Goal: Task Accomplishment & Management: Use online tool/utility

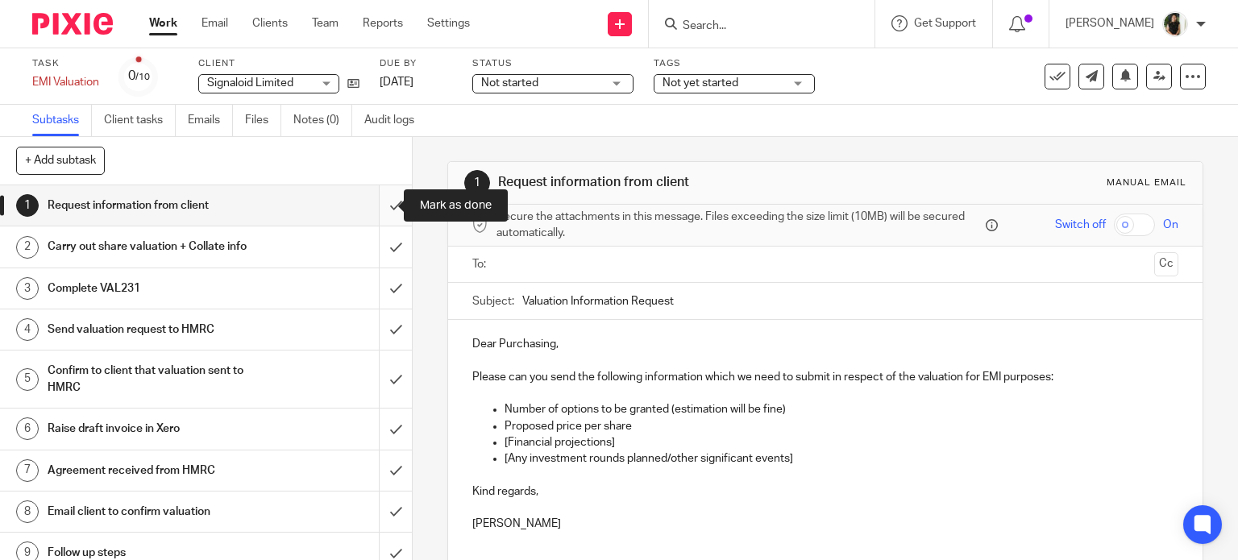
click at [384, 220] on input "submit" at bounding box center [206, 205] width 412 height 40
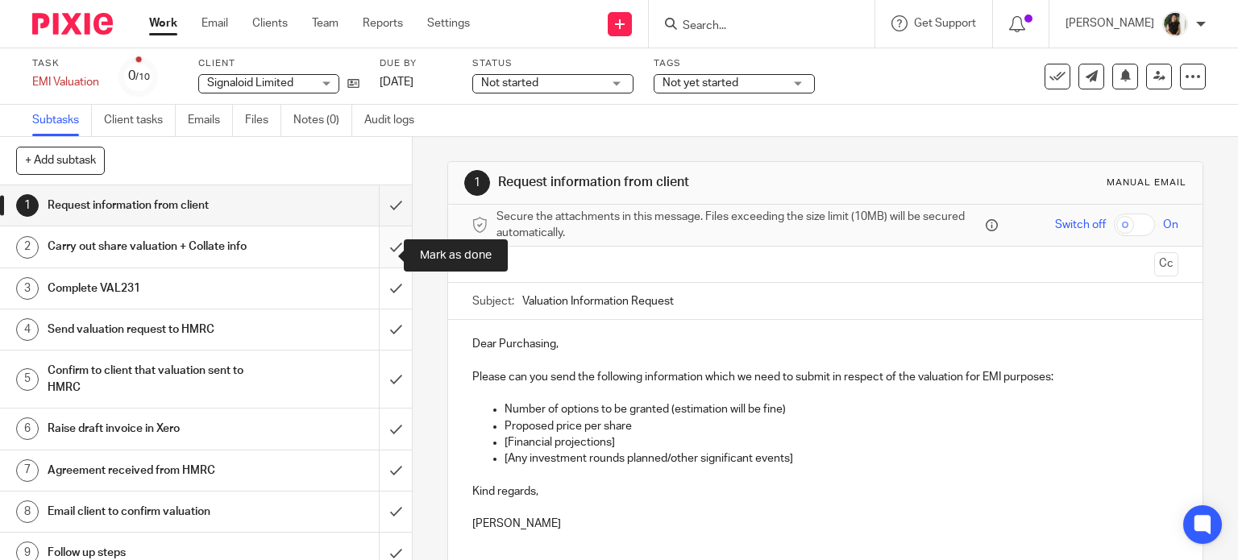
click at [372, 260] on input "submit" at bounding box center [206, 246] width 412 height 40
click at [372, 298] on input "submit" at bounding box center [206, 288] width 412 height 40
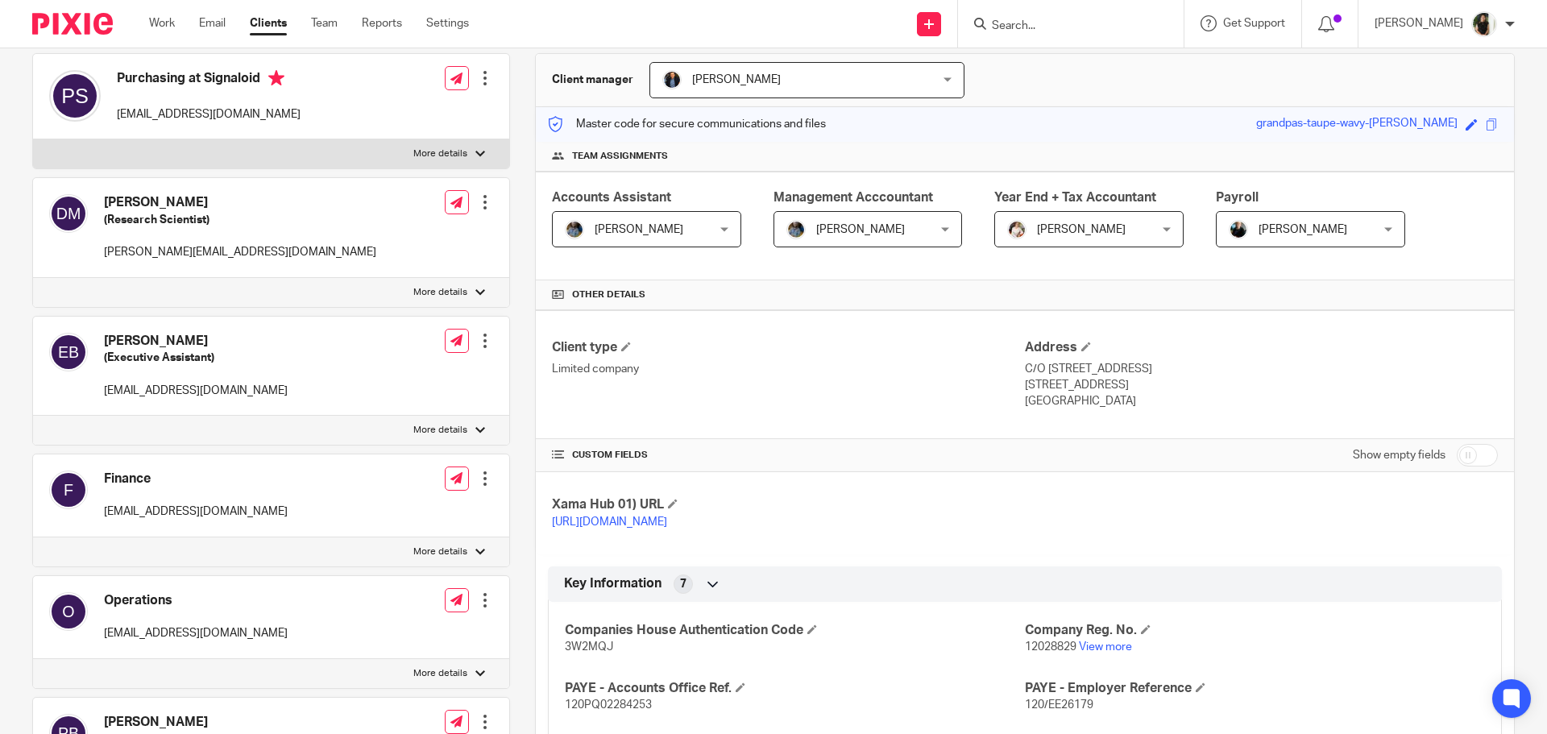
scroll to position [242, 0]
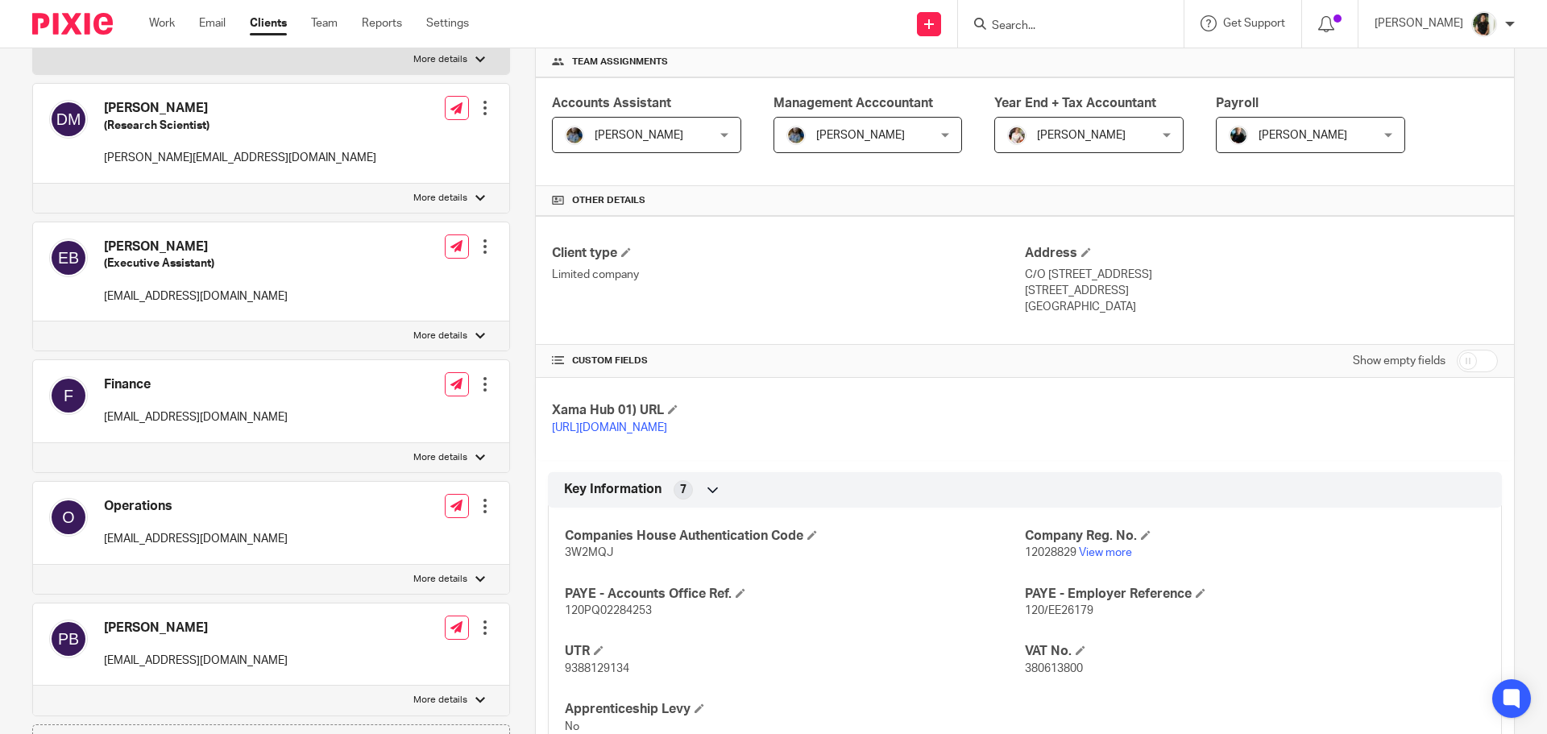
click at [1046, 552] on span "12028829" at bounding box center [1051, 552] width 52 height 11
copy p "12028829"
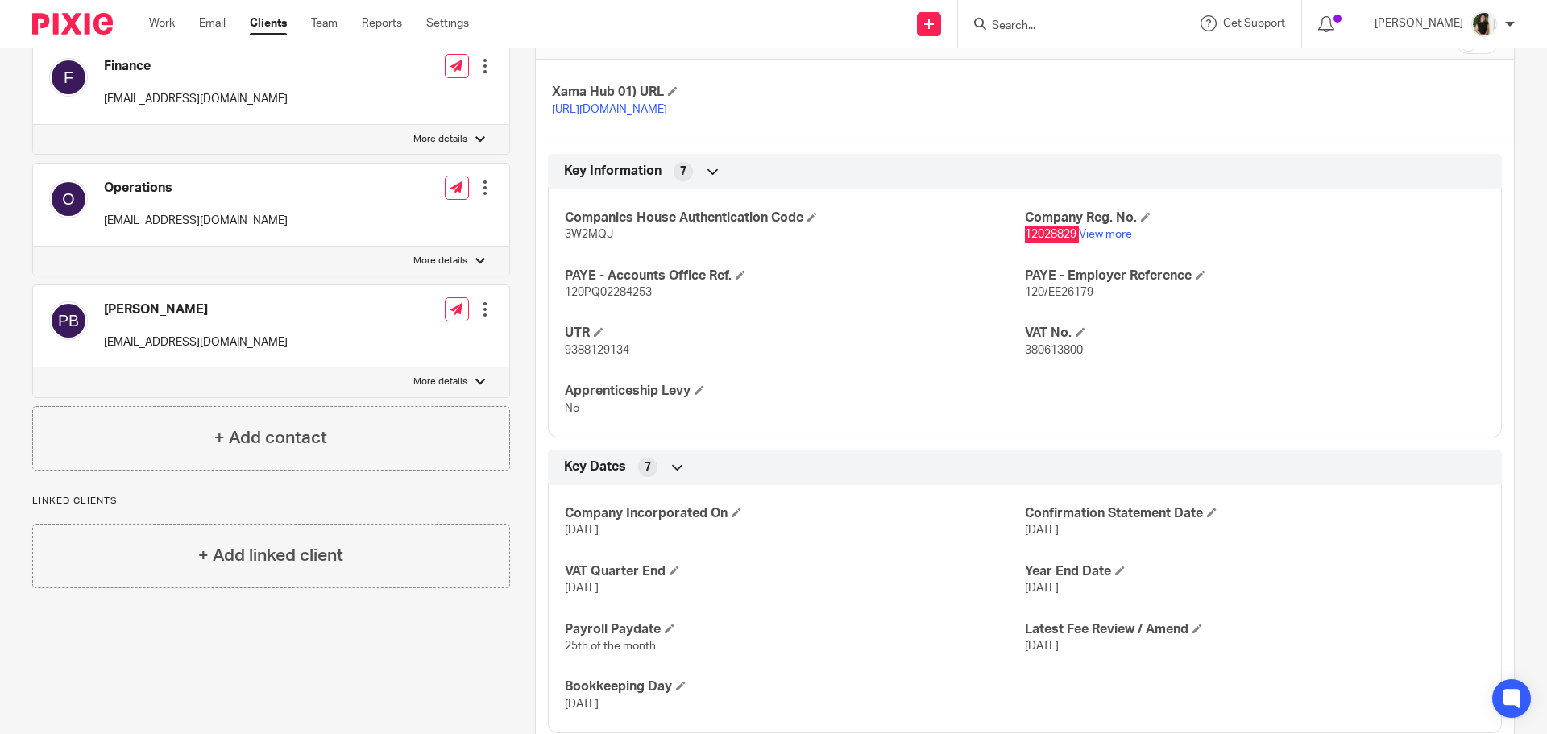
scroll to position [564, 0]
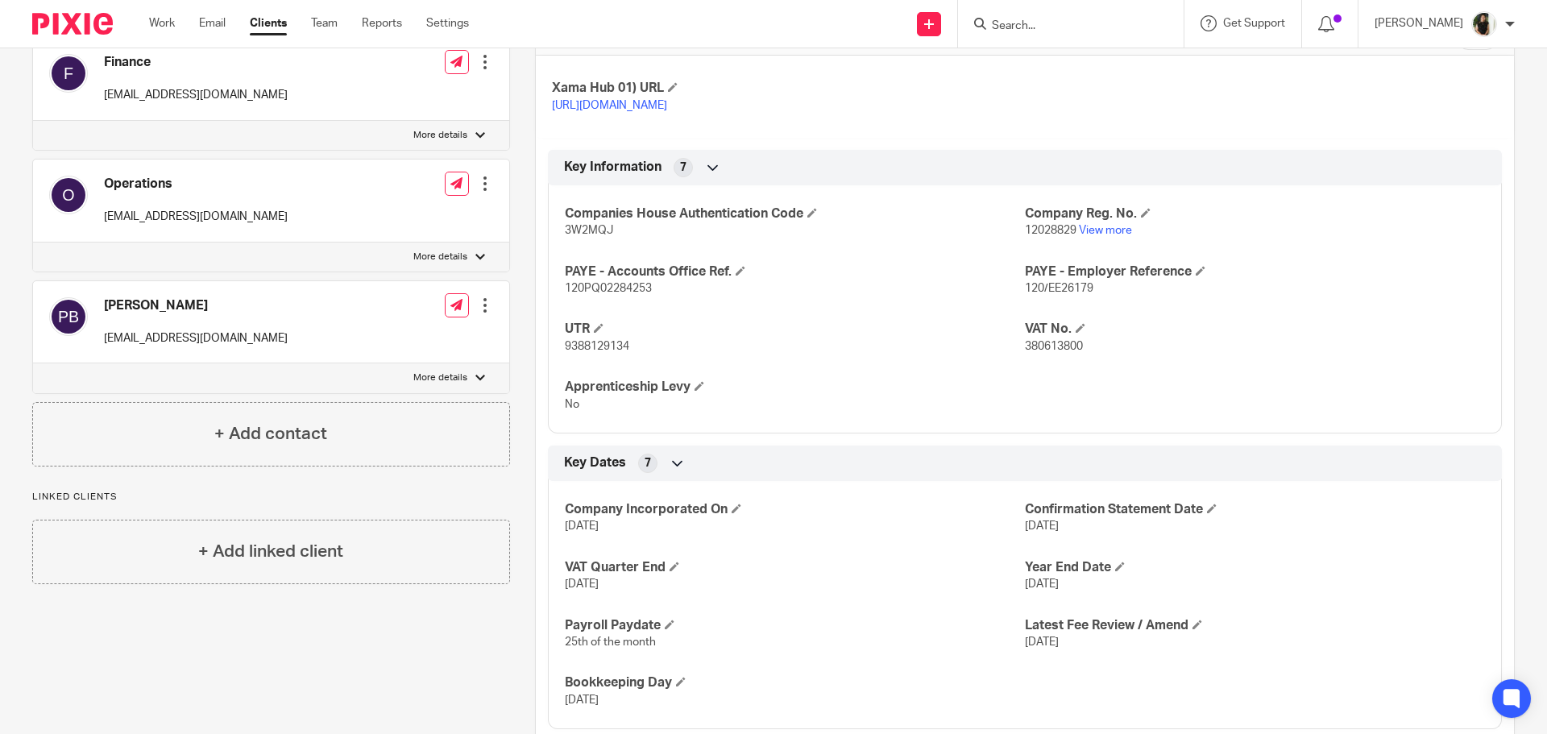
click at [585, 343] on span "9388129134" at bounding box center [597, 346] width 64 height 11
copy span "9388129134"
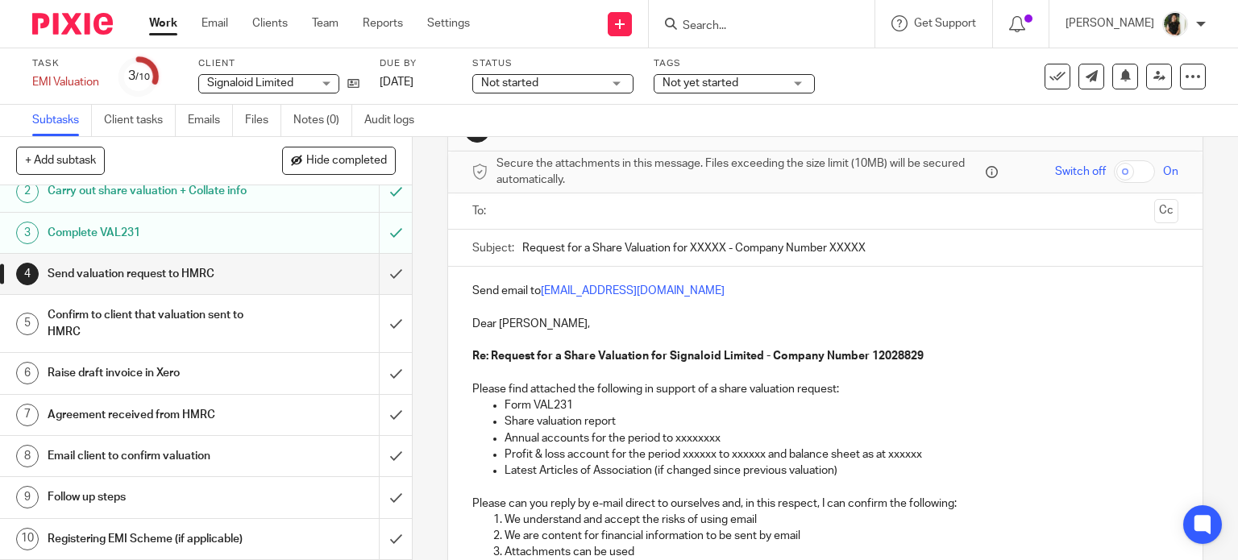
scroll to position [81, 0]
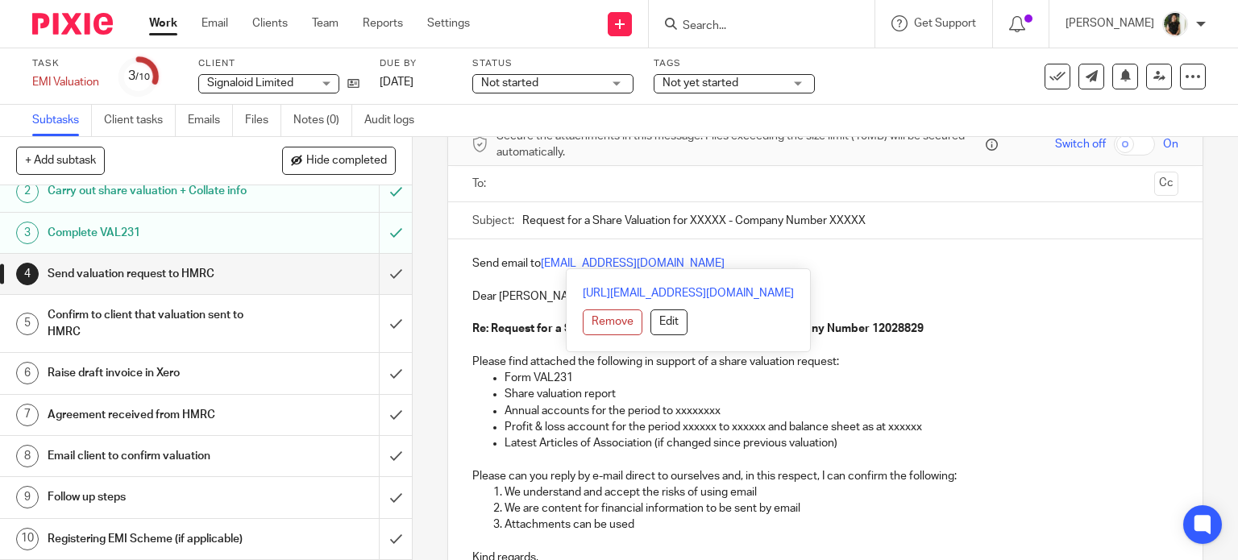
drag, startPoint x: 706, startPoint y: 267, endPoint x: 541, endPoint y: 268, distance: 165.2
click at [541, 268] on div "Send email to savexternal.mailbox@hmrc.gov.uk Dear Sirs, Re: Request for a Shar…" at bounding box center [825, 458] width 755 height 438
copy link "savexternal.mailbox@hmrc.gov.uk"
click at [545, 197] on div at bounding box center [826, 184] width 657 height 36
click at [544, 189] on input "text" at bounding box center [824, 184] width 645 height 19
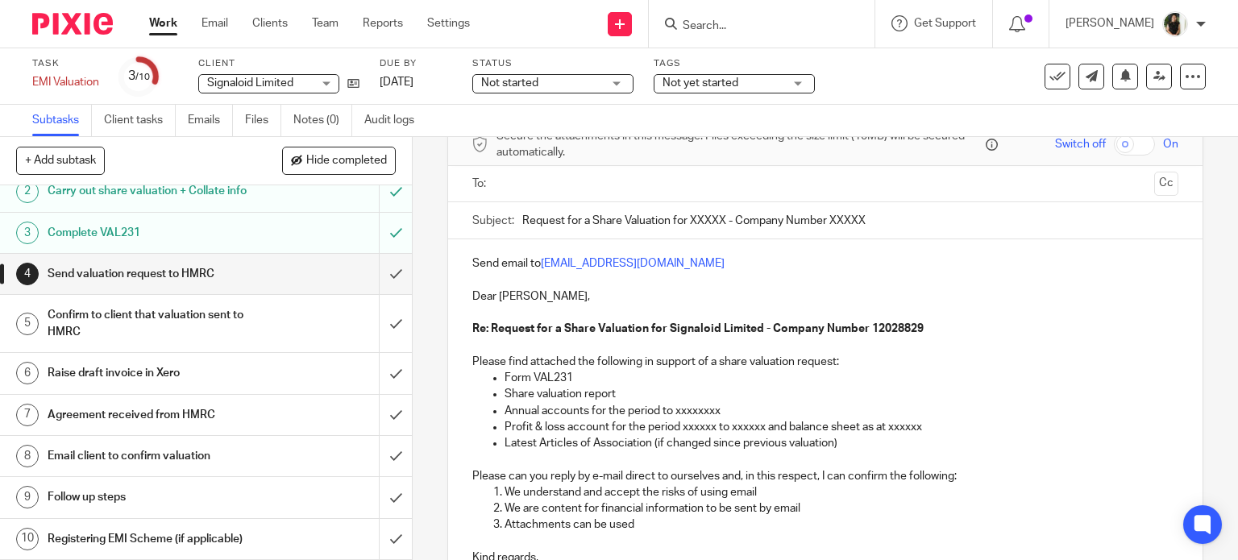
paste input "savexternal.mailbox@hmrc.gov.uk"
type input "savexternal.mailbox@hmrc.gov.uk"
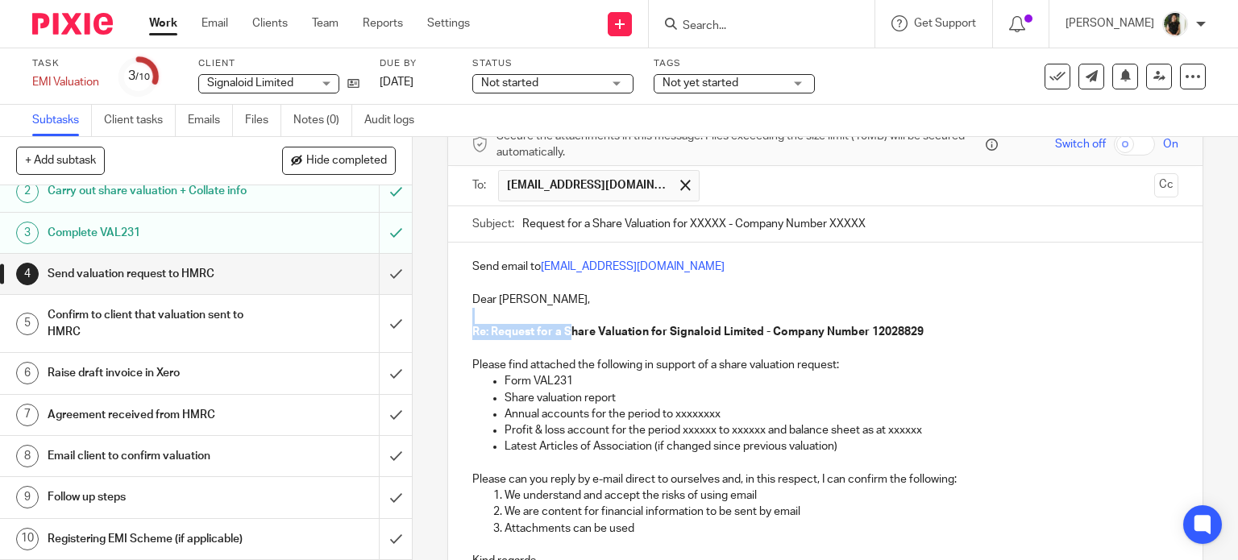
drag, startPoint x: 943, startPoint y: 321, endPoint x: 677, endPoint y: 330, distance: 266.0
click at [568, 327] on p "Re: Request for a Share Valuation for Signaloid Limited - Company Number 120288…" at bounding box center [825, 332] width 707 height 16
click at [957, 341] on p at bounding box center [825, 349] width 707 height 16
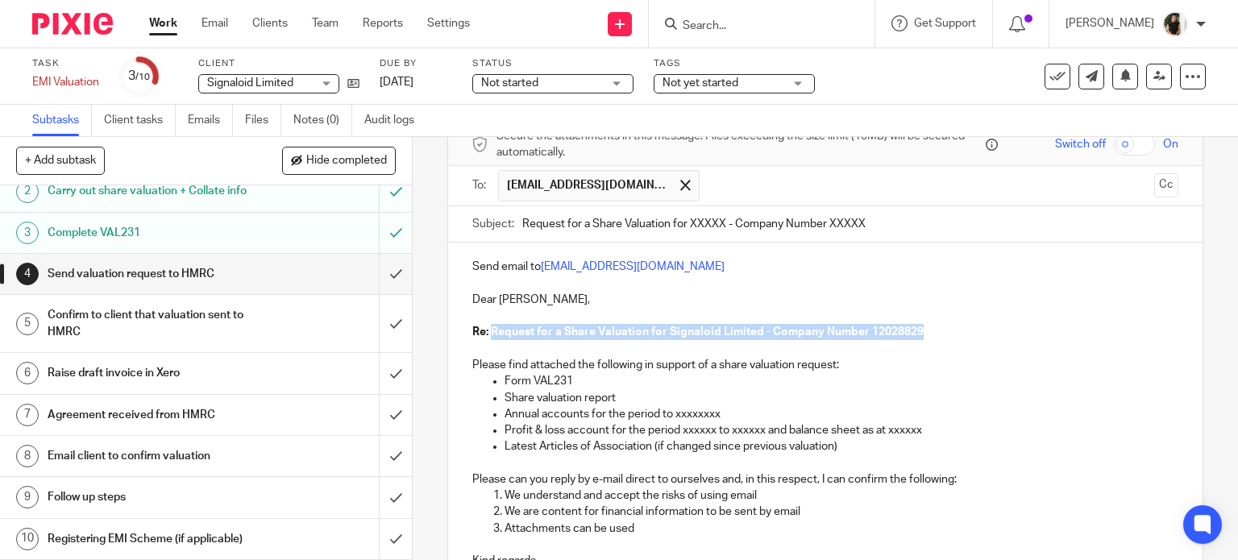
drag, startPoint x: 943, startPoint y: 330, endPoint x: 487, endPoint y: 335, distance: 456.1
click at [487, 335] on p "Re: Request for a Share Valuation for Signaloid Limited - Company Number 120288…" at bounding box center [825, 332] width 707 height 16
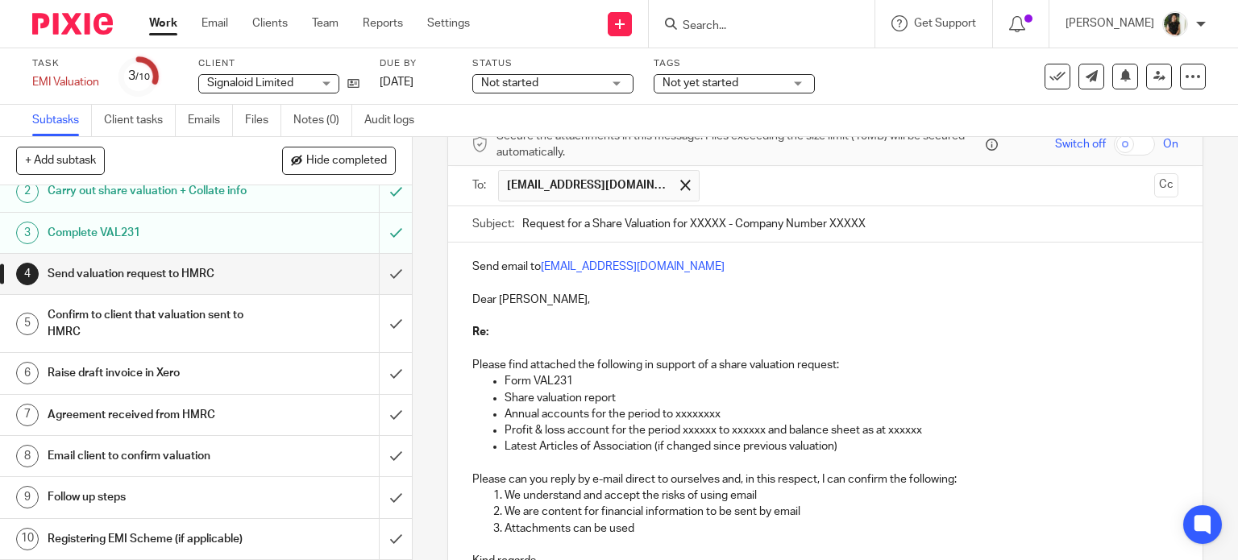
drag, startPoint x: 877, startPoint y: 222, endPoint x: 180, endPoint y: 231, distance: 696.2
click at [180, 231] on div "+ Add subtask Hide completed Cancel + Add 1 Request information from client 2 C…" at bounding box center [619, 348] width 1238 height 423
paste input "Signaloid Limited - Company Number 12028829"
type input "Request for a Share Valuation for Signaloid Limited - Company Number 12028829"
drag, startPoint x: 654, startPoint y: 325, endPoint x: 452, endPoint y: 317, distance: 202.4
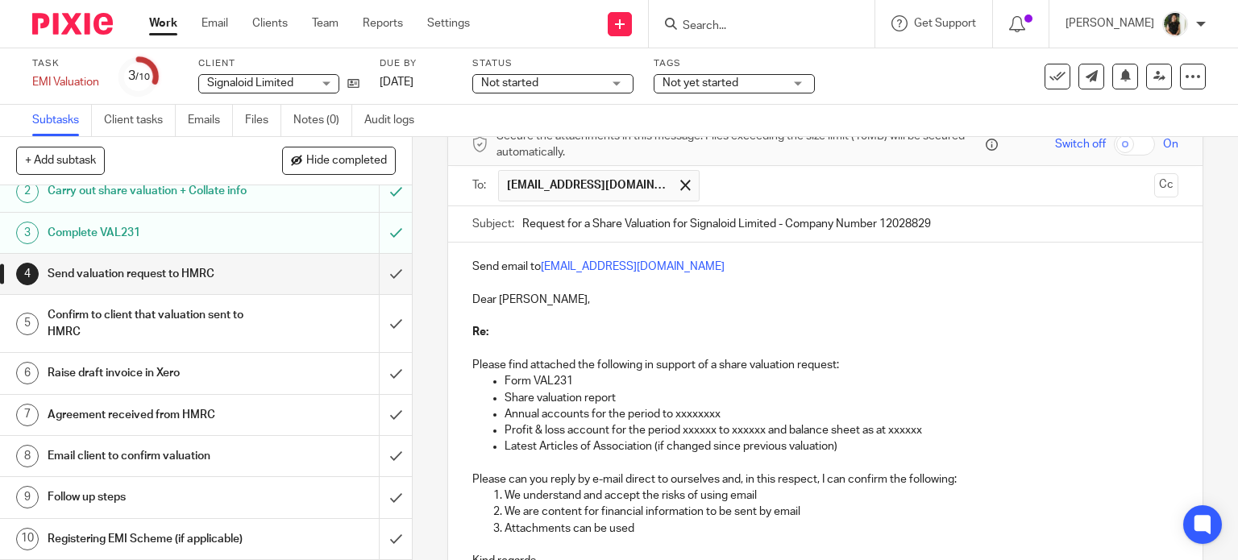
click at [452, 317] on div "Send email to savexternal.mailbox@hmrc.gov.uk Dear Sirs, Re: Please find attach…" at bounding box center [825, 428] width 755 height 371
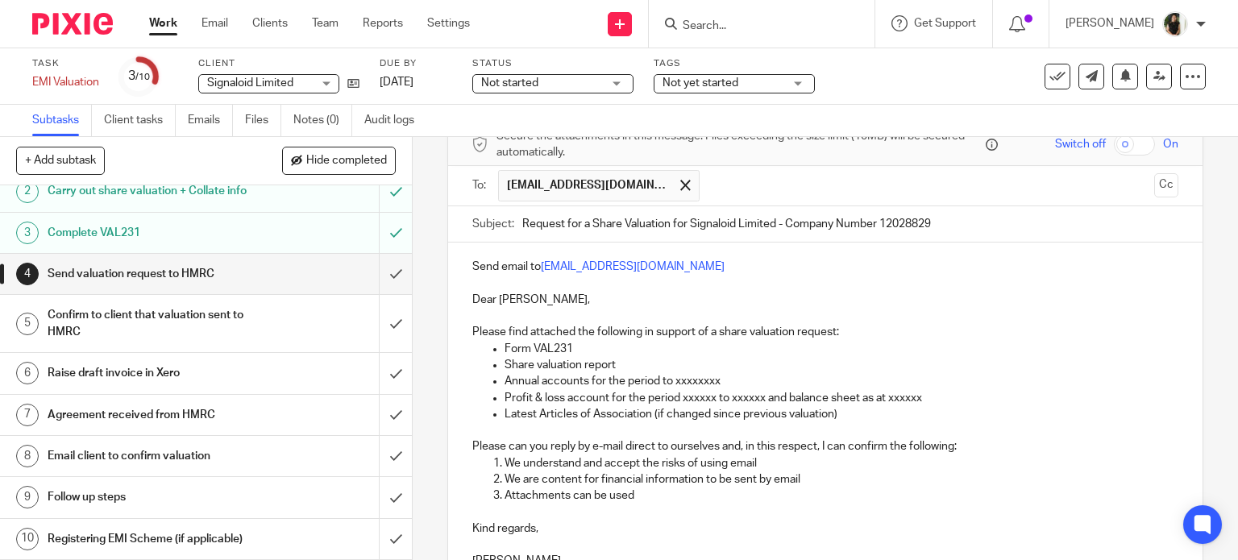
click at [695, 376] on p "Annual accounts for the period to xxxxxxxx" at bounding box center [841, 381] width 674 height 16
click at [740, 379] on p "Annual accounts for the period to xxxxxxxx" at bounding box center [841, 381] width 674 height 16
drag, startPoint x: 722, startPoint y: 377, endPoint x: 514, endPoint y: 374, distance: 207.9
click at [514, 374] on p "Annual accounts for the period to xxxxxxxx" at bounding box center [841, 381] width 674 height 16
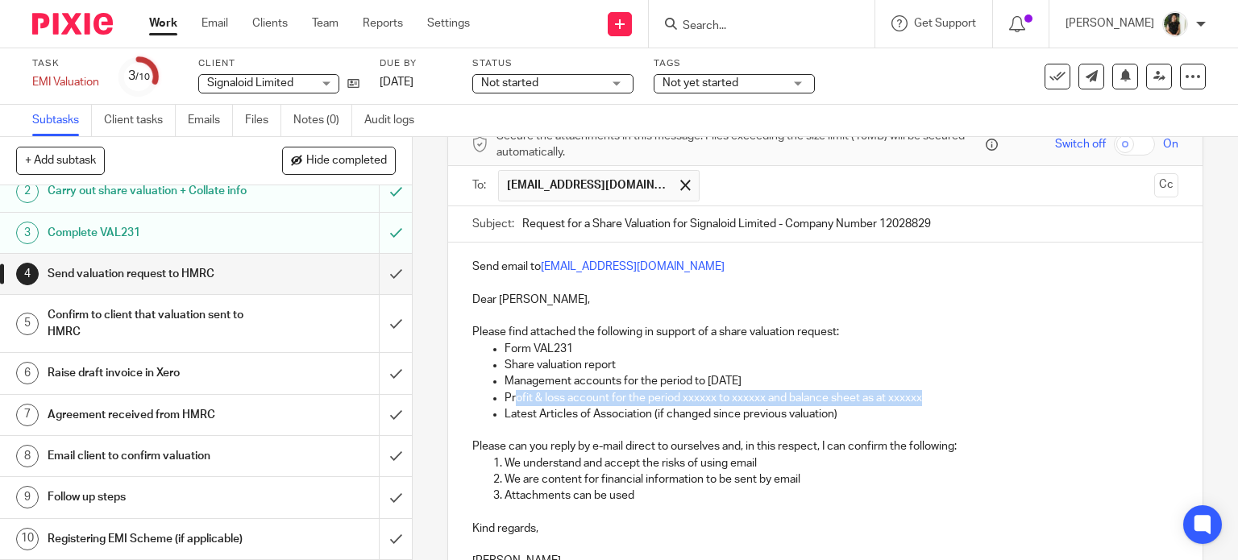
drag, startPoint x: 953, startPoint y: 397, endPoint x: 509, endPoint y: 400, distance: 444.0
click at [509, 400] on p "Profit & loss account for the period xxxxxx to xxxxxx and balance sheet as at x…" at bounding box center [841, 398] width 674 height 16
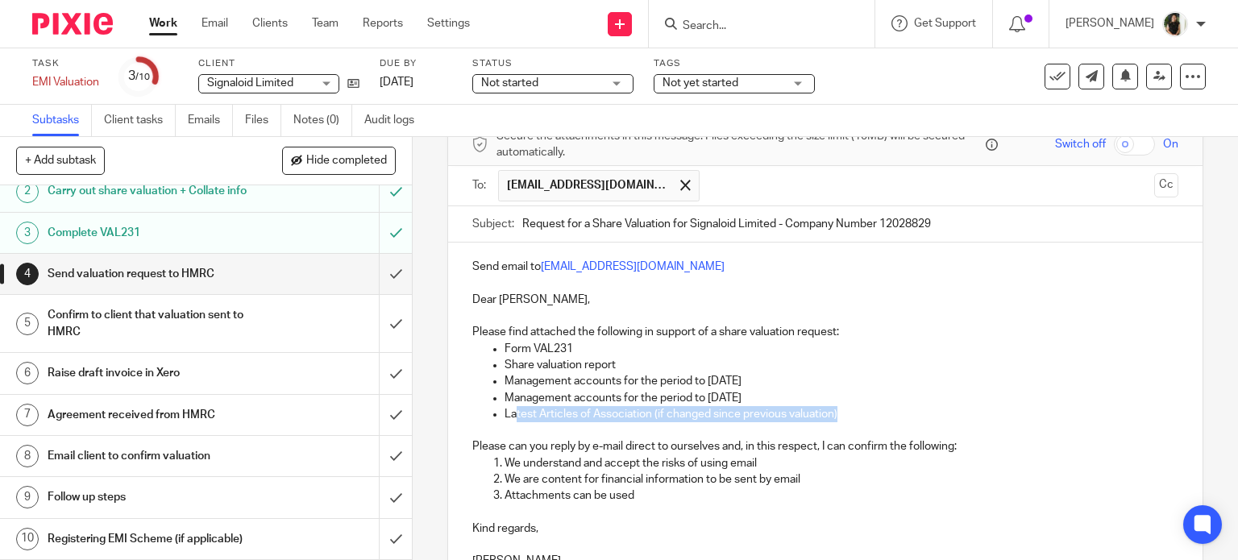
drag, startPoint x: 846, startPoint y: 407, endPoint x: 508, endPoint y: 412, distance: 337.6
click at [508, 412] on p "Latest Articles of Association (if changed since previous valuation)" at bounding box center [841, 414] width 674 height 16
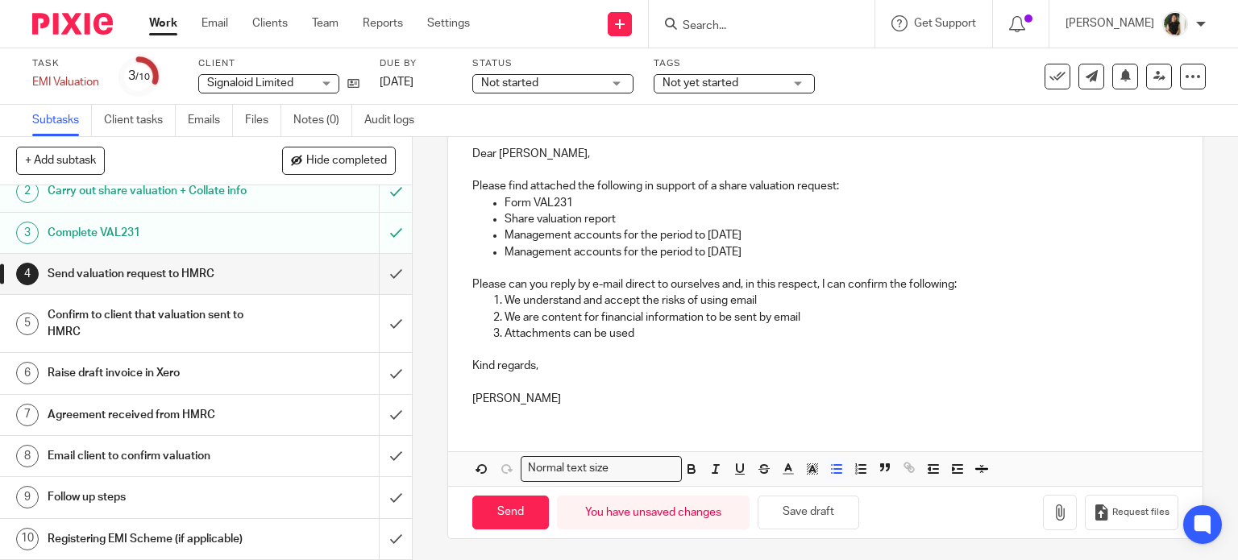
scroll to position [227, 0]
click at [478, 378] on p at bounding box center [825, 382] width 707 height 16
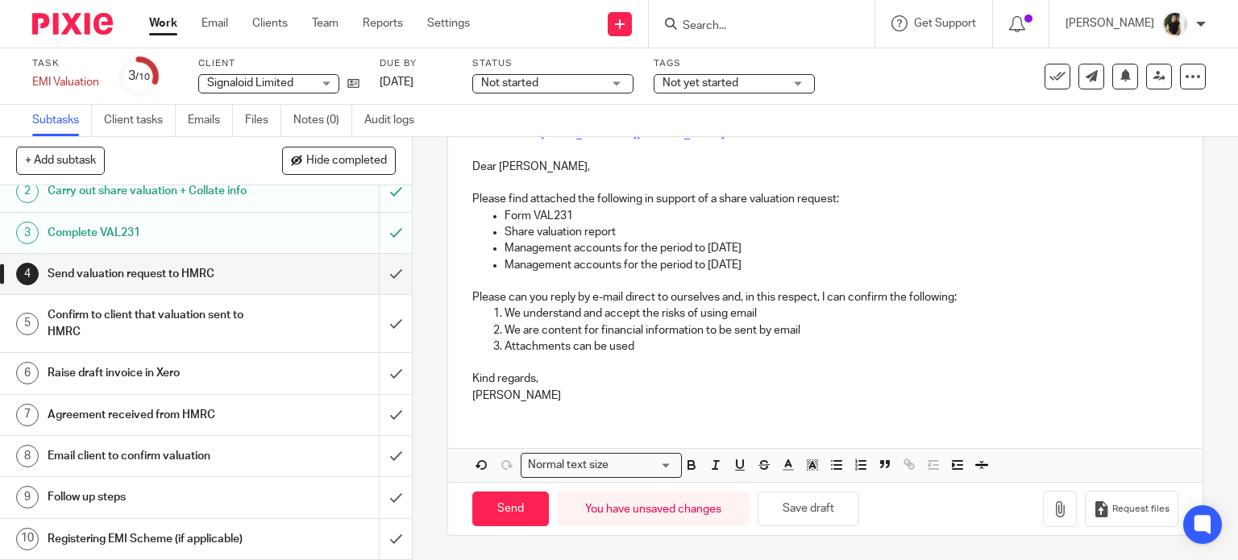
scroll to position [210, 0]
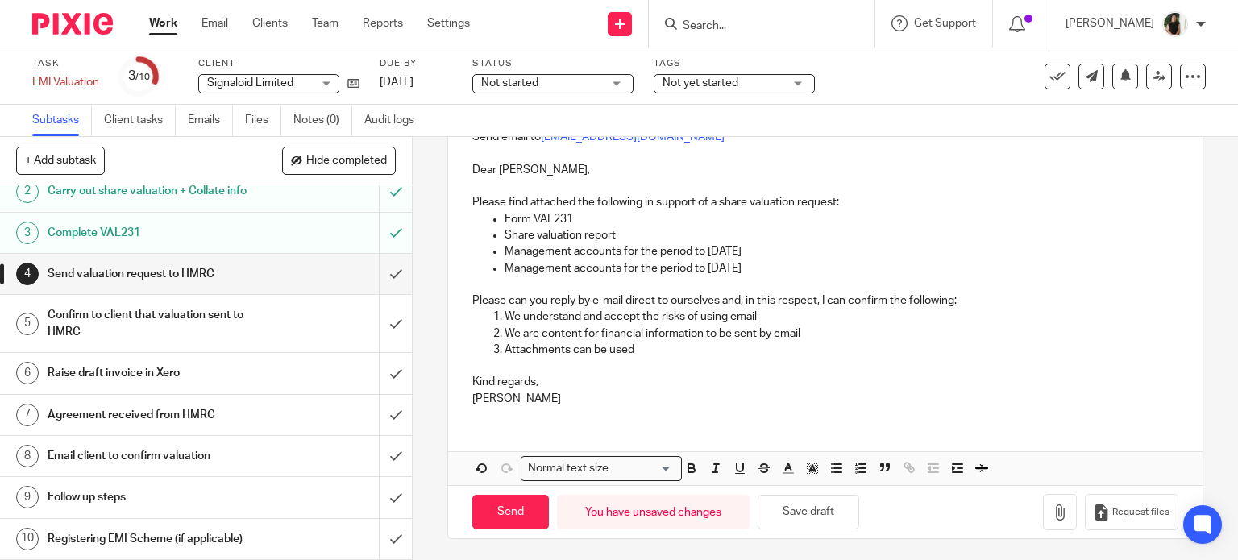
click at [508, 402] on p "Janice" at bounding box center [825, 399] width 707 height 16
